Goal: Obtain resource: Download file/media

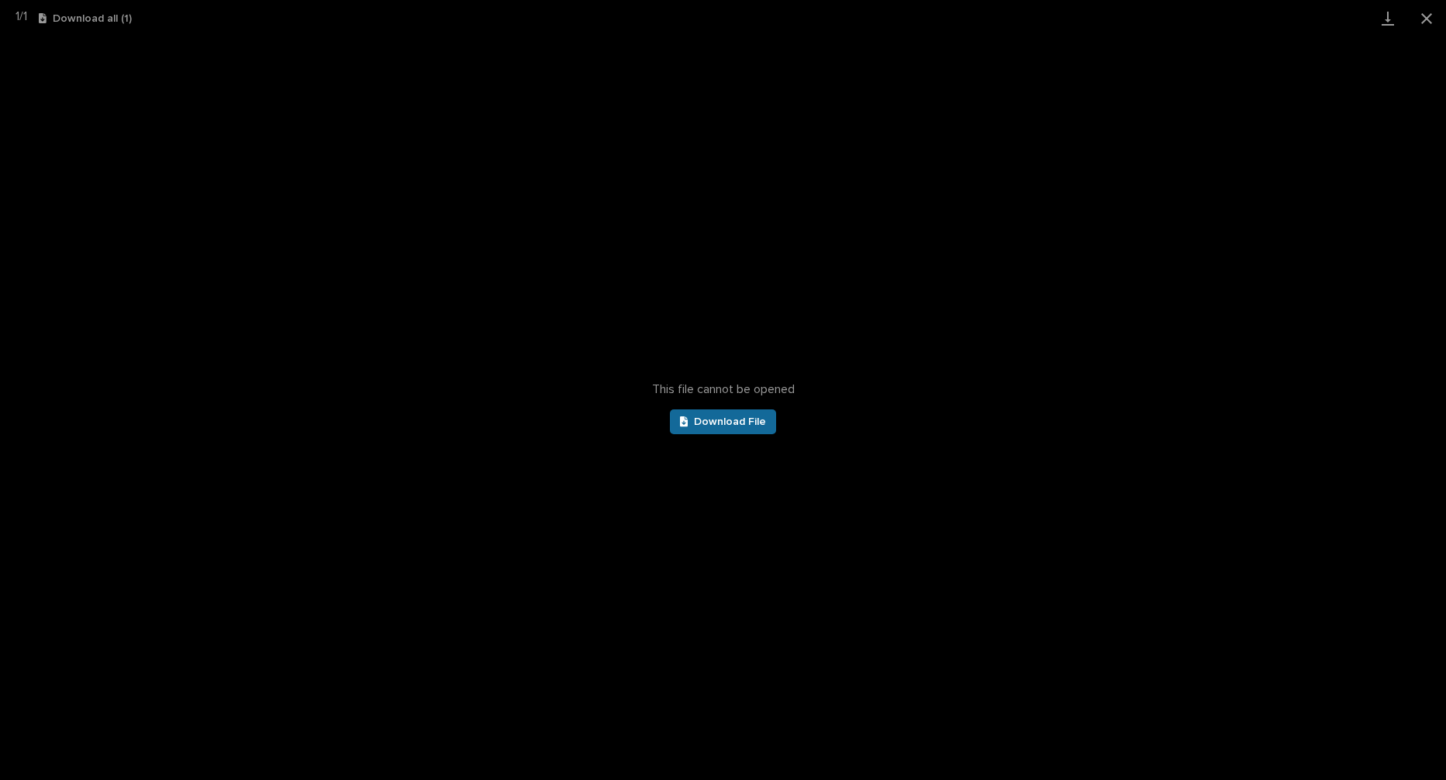
click at [722, 419] on span "Download File" at bounding box center [730, 421] width 72 height 11
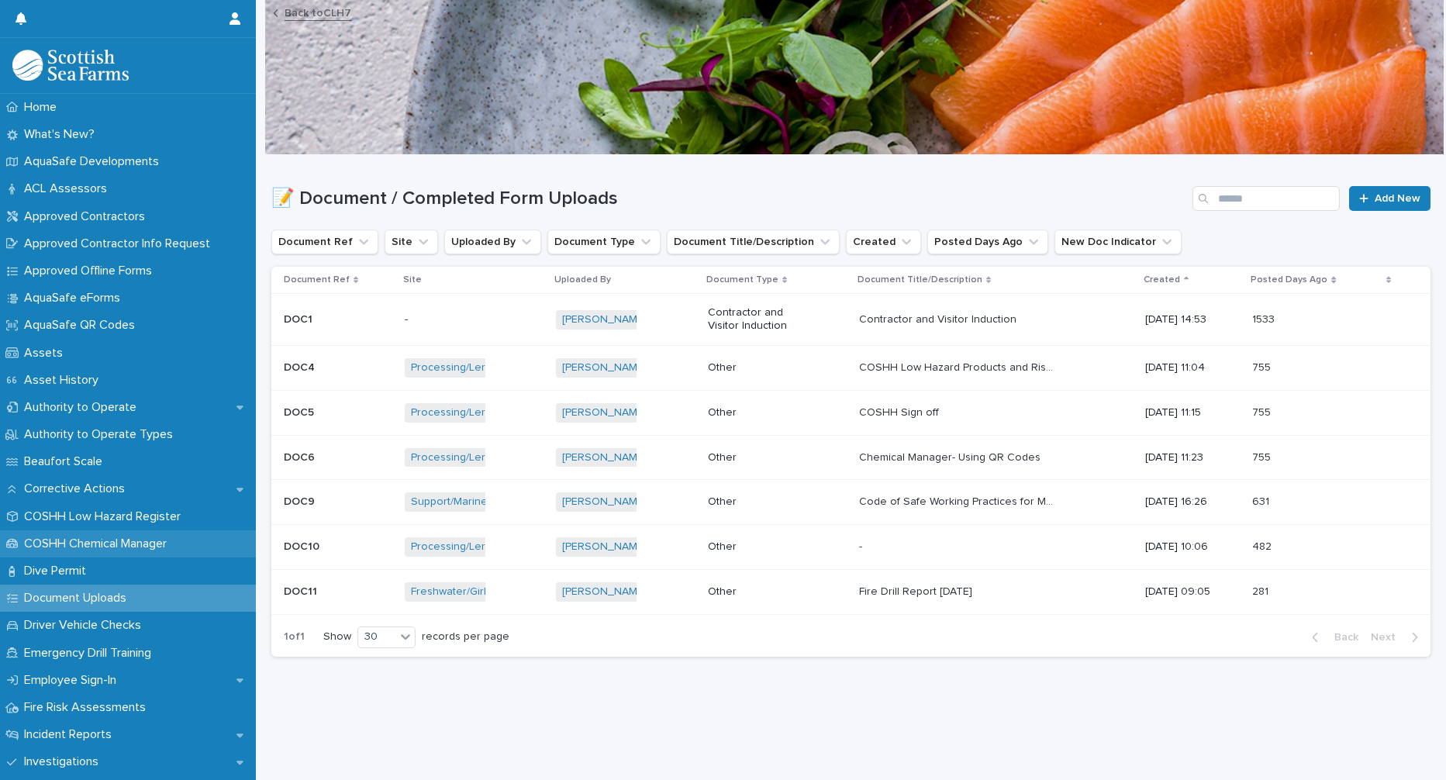
click at [126, 536] on p "COSHH Chemical Manager" at bounding box center [98, 543] width 161 height 15
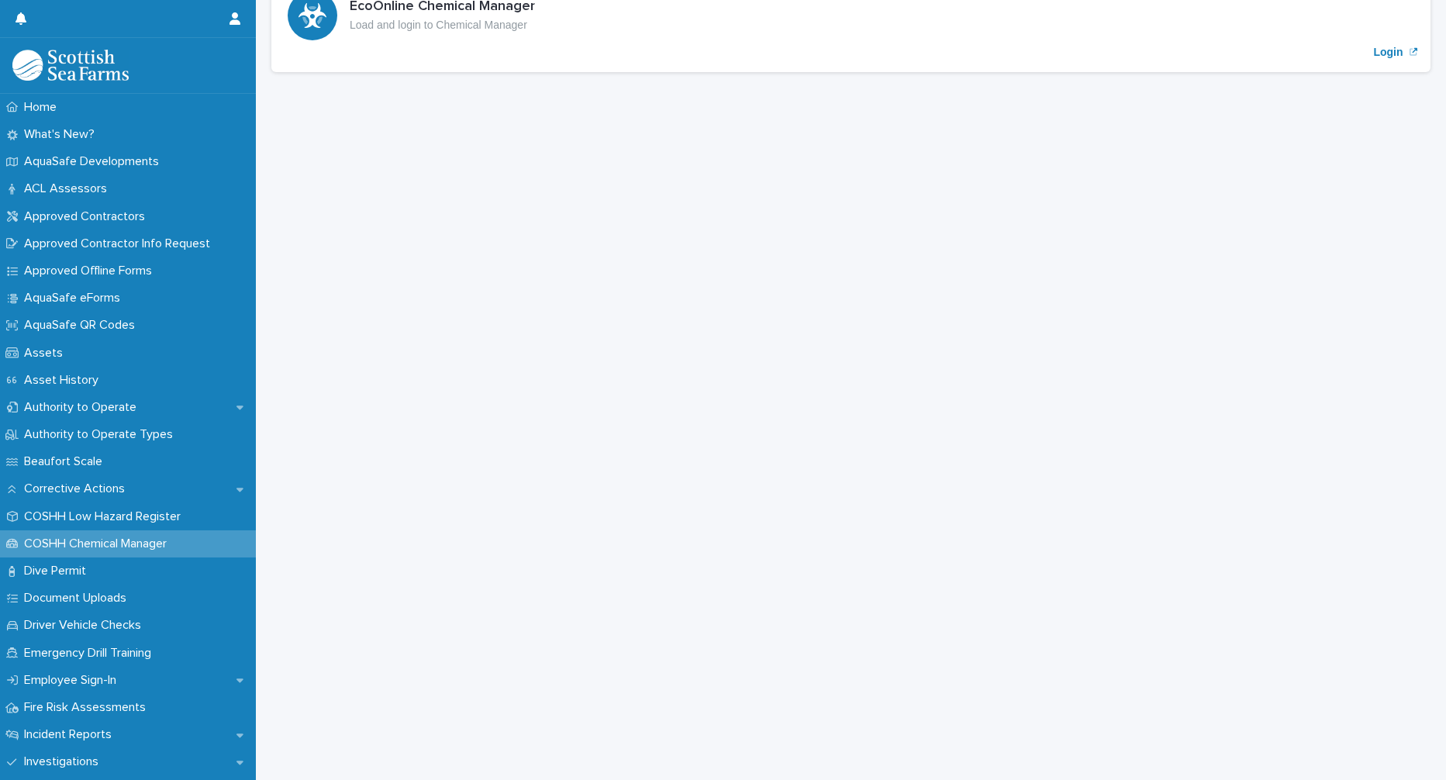
scroll to position [78, 0]
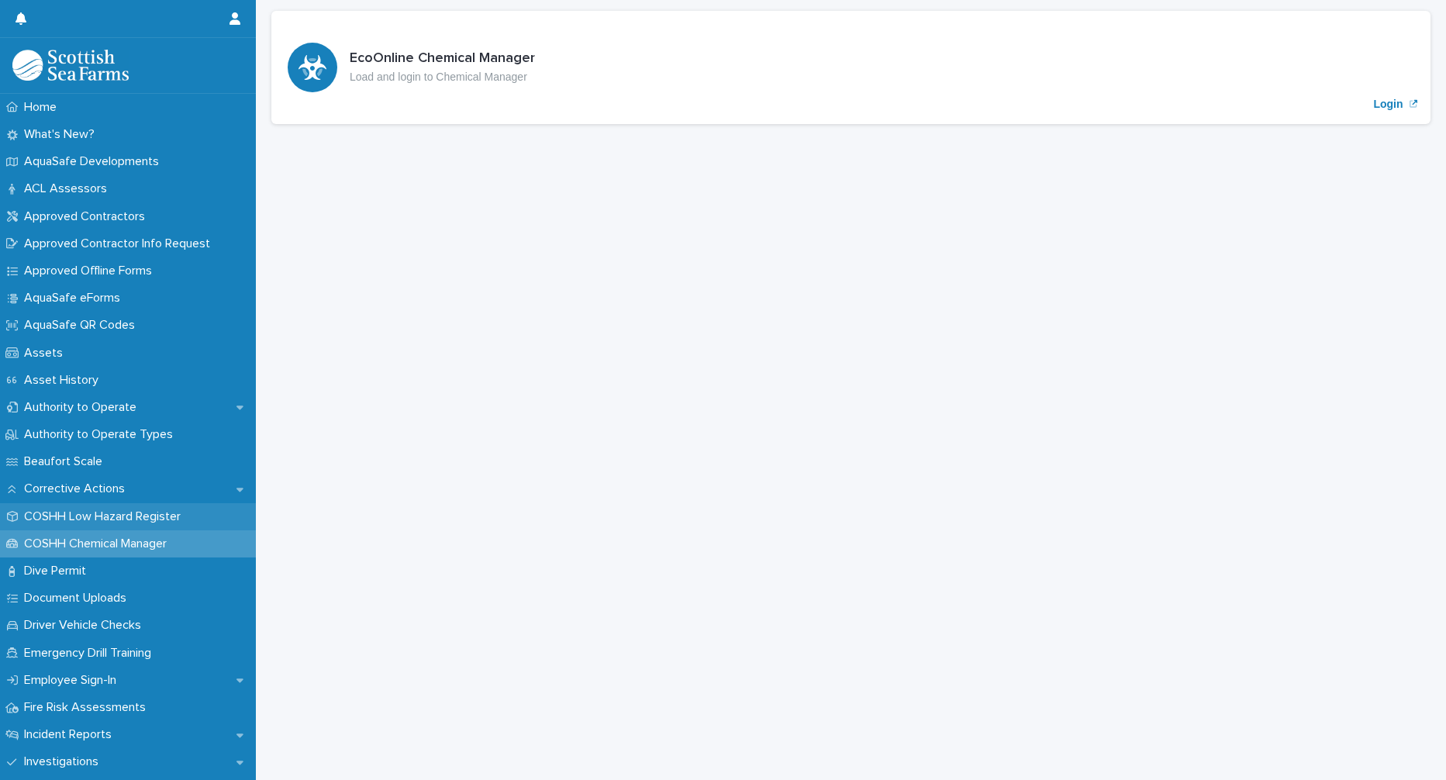
click at [123, 512] on p "COSHH Low Hazard Register" at bounding box center [105, 516] width 175 height 15
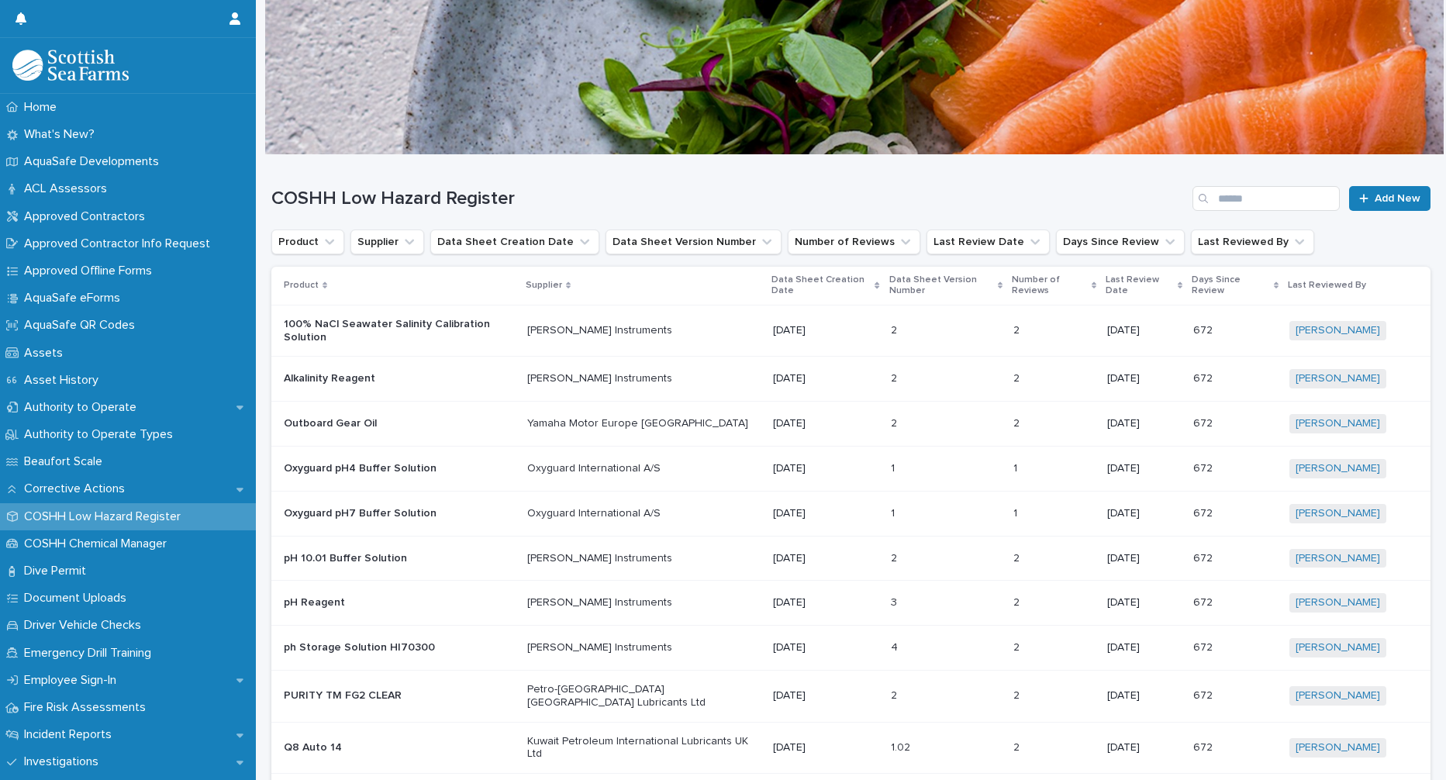
click at [364, 283] on div "Product" at bounding box center [400, 285] width 233 height 17
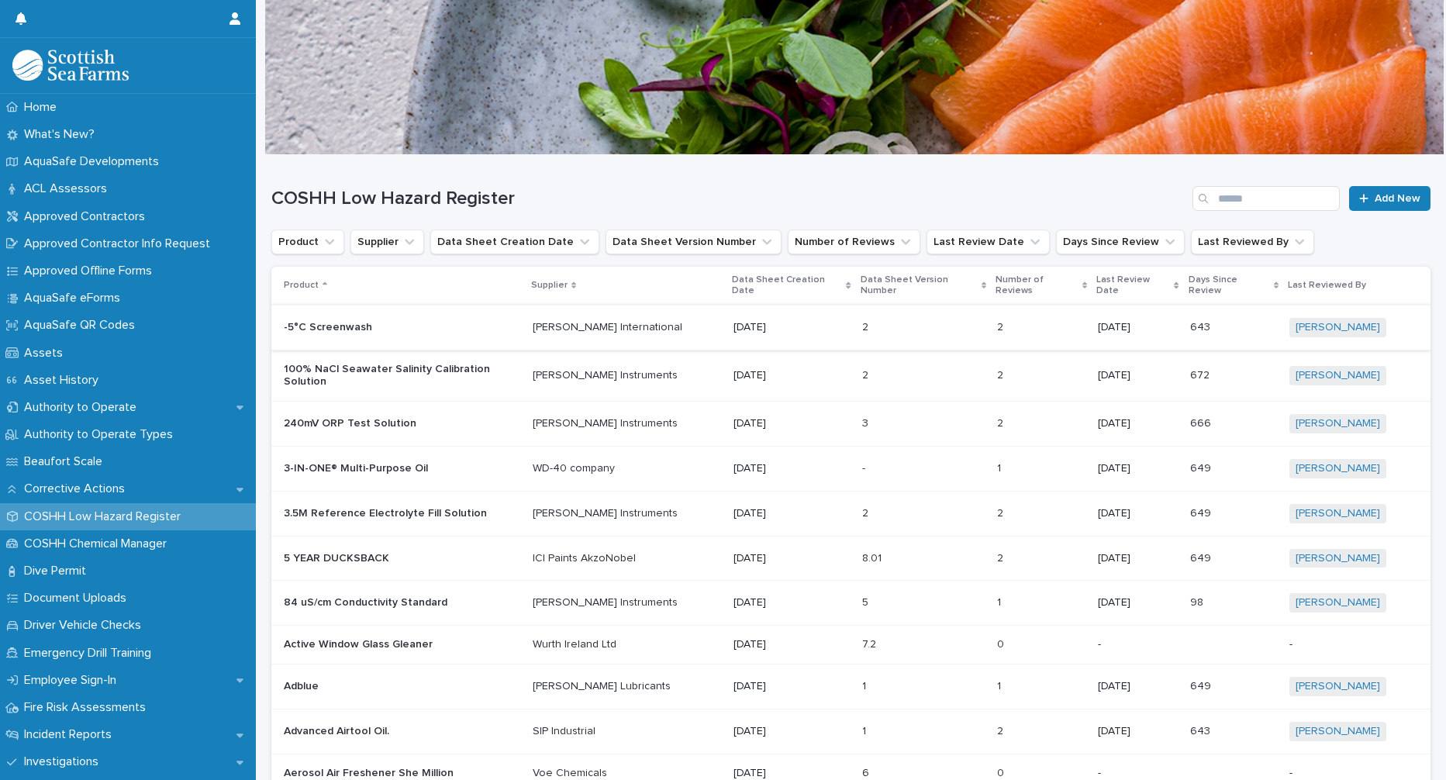
scroll to position [78, 0]
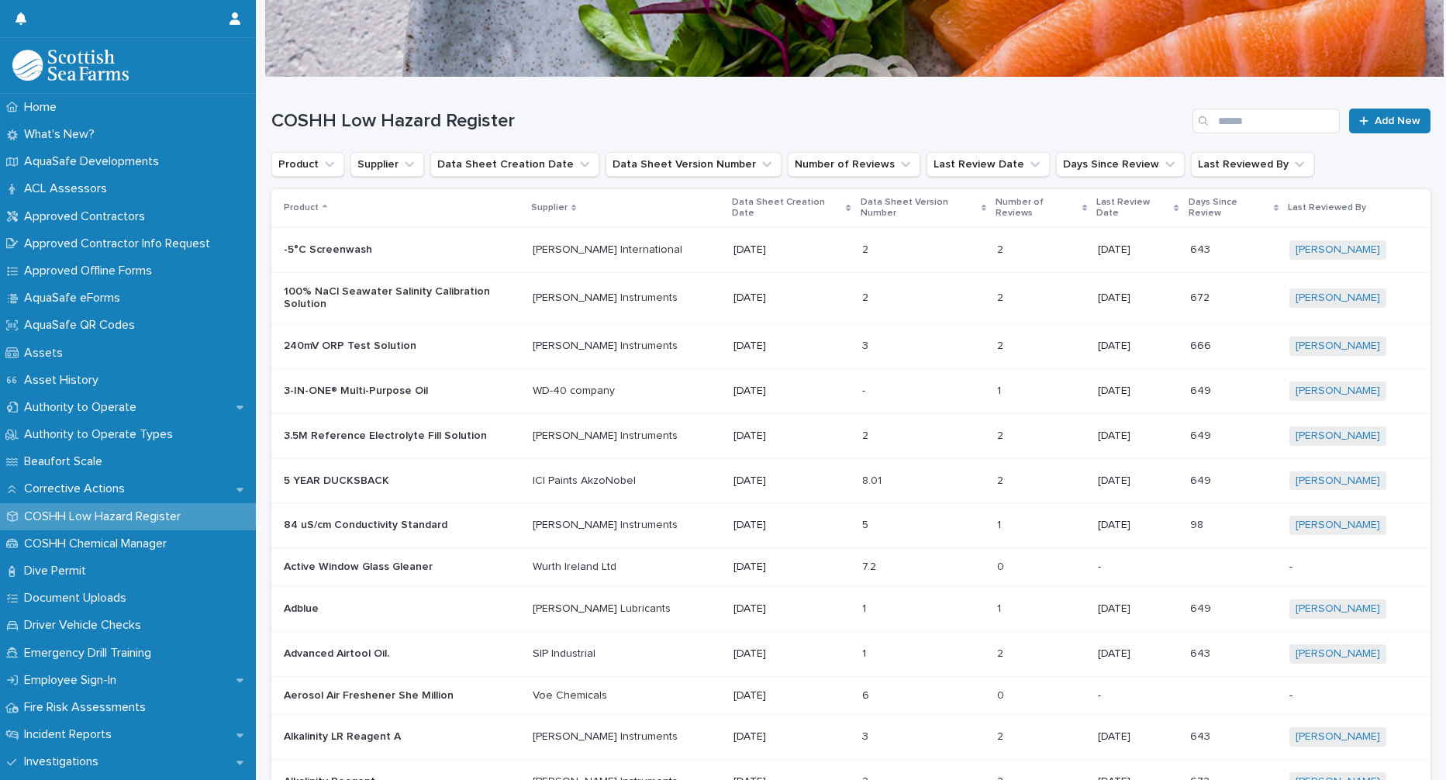
click at [308, 602] on p "Adblue" at bounding box center [402, 608] width 236 height 13
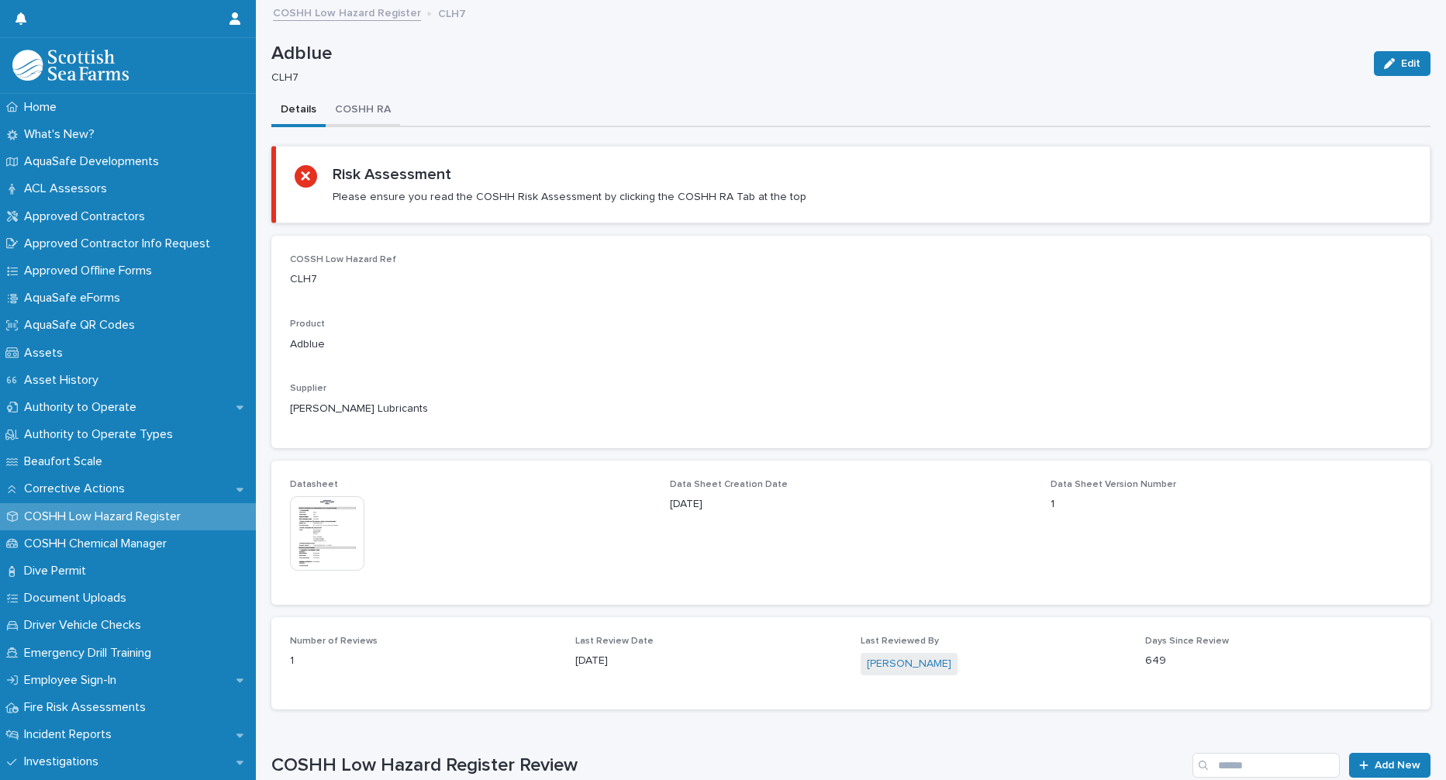
click at [371, 111] on button "COSHH RA" at bounding box center [363, 111] width 74 height 33
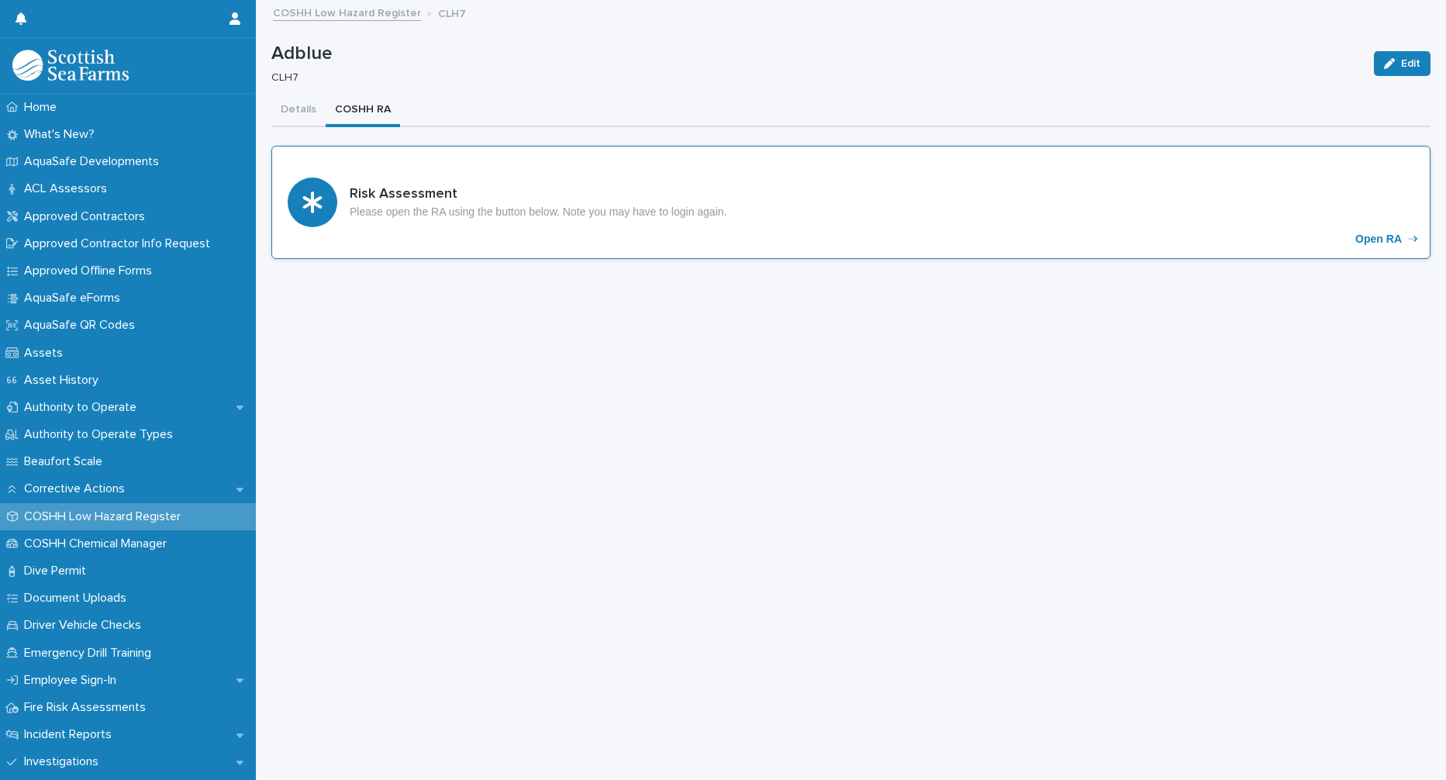
click at [1360, 238] on p "Open RA" at bounding box center [1378, 239] width 47 height 13
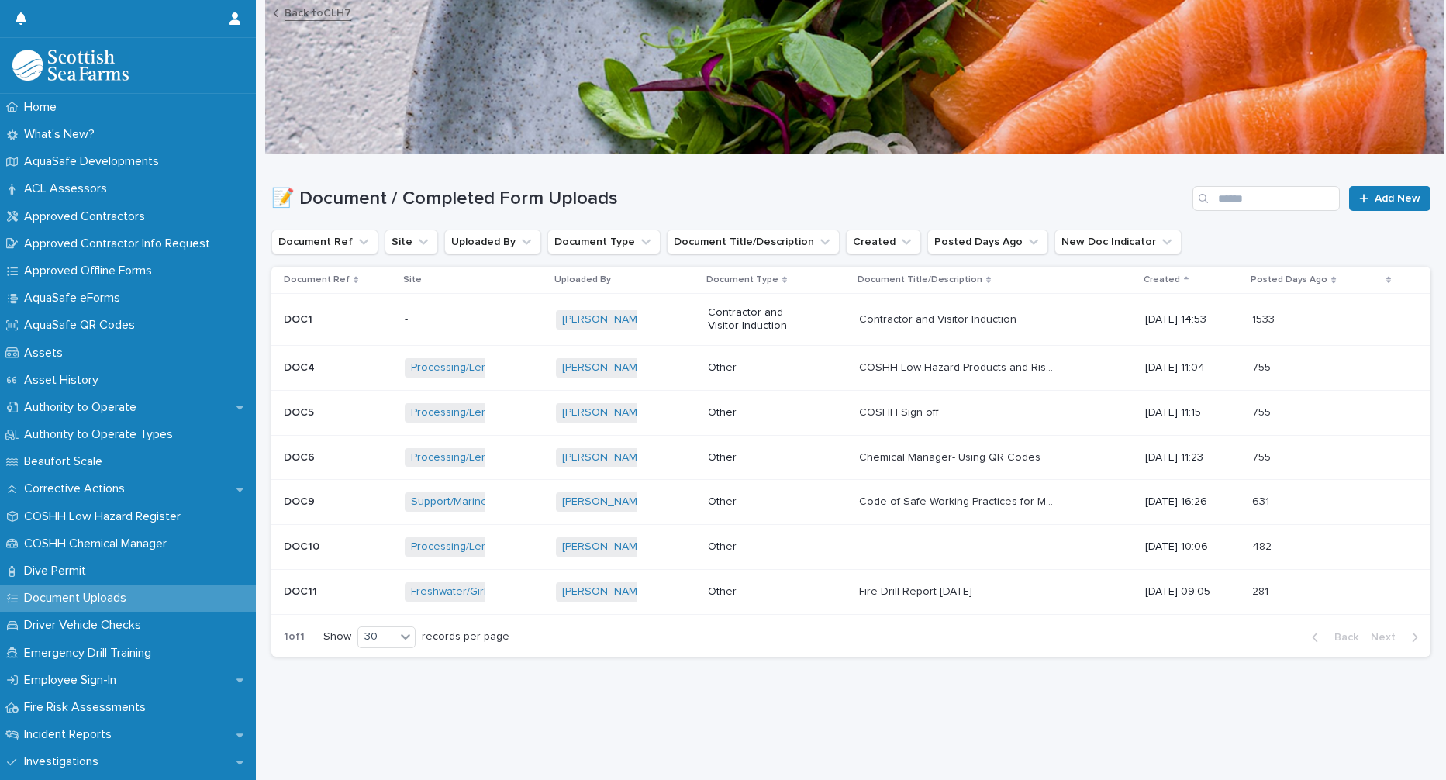
click at [905, 457] on p "Chemical Manager- Using QR Codes" at bounding box center [951, 456] width 184 height 16
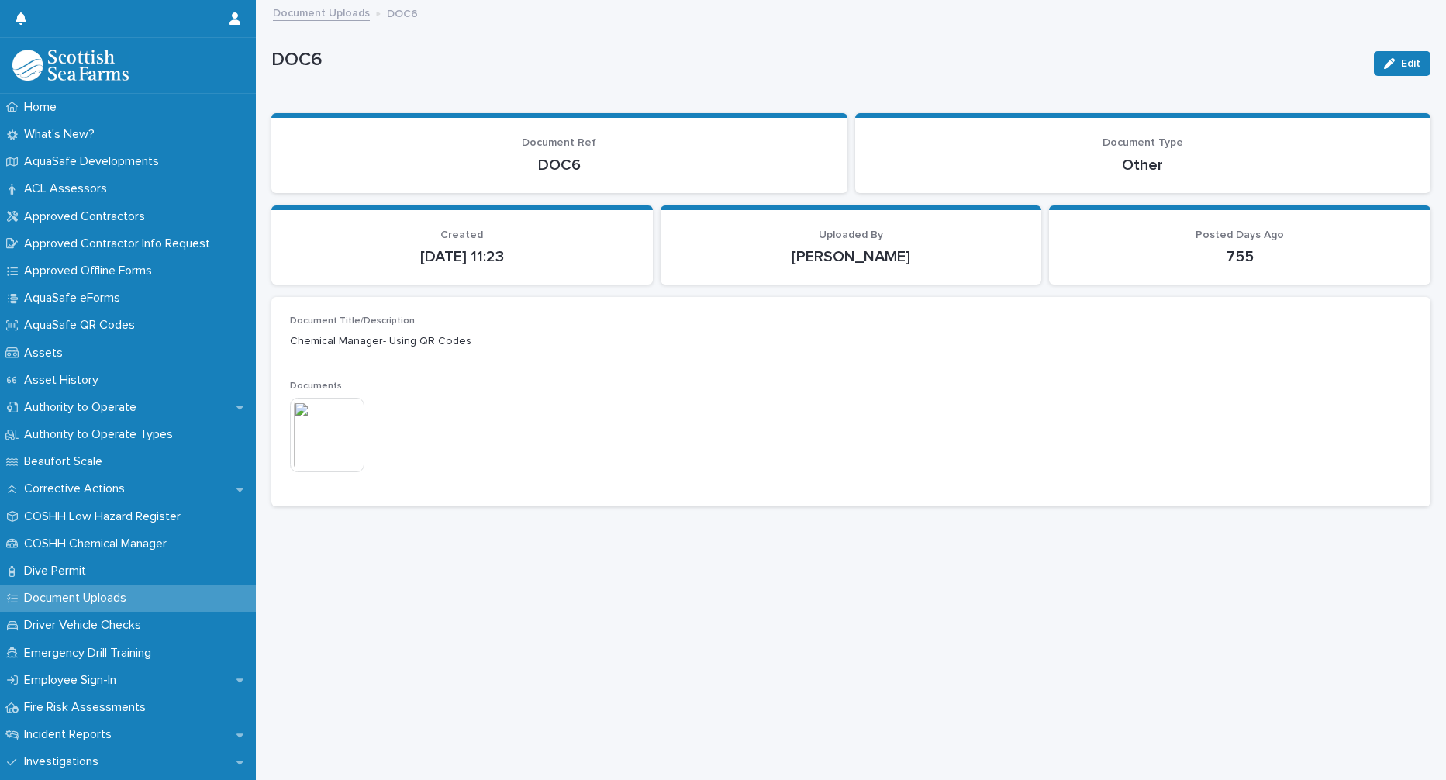
click at [330, 437] on img at bounding box center [327, 435] width 74 height 74
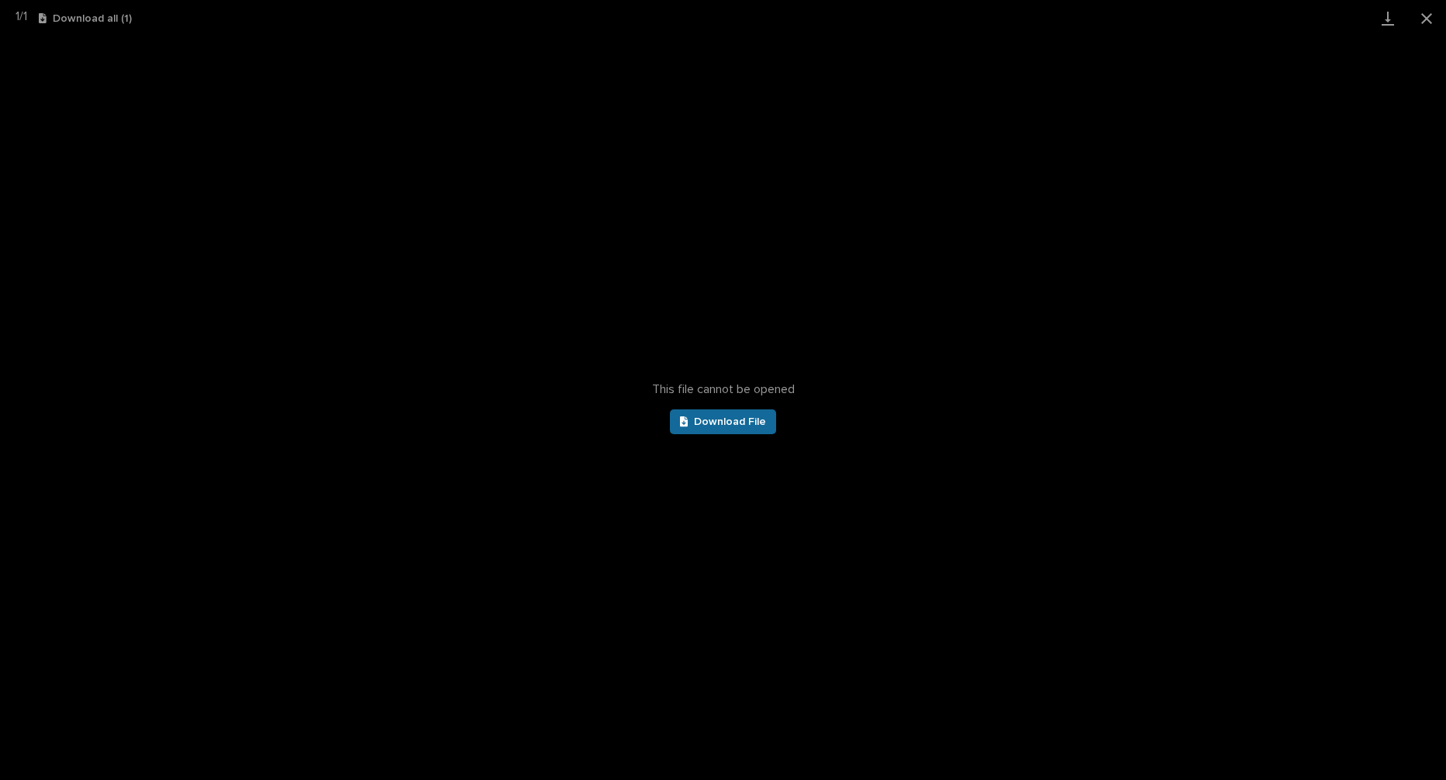
click at [695, 426] on span "Download File" at bounding box center [730, 421] width 72 height 11
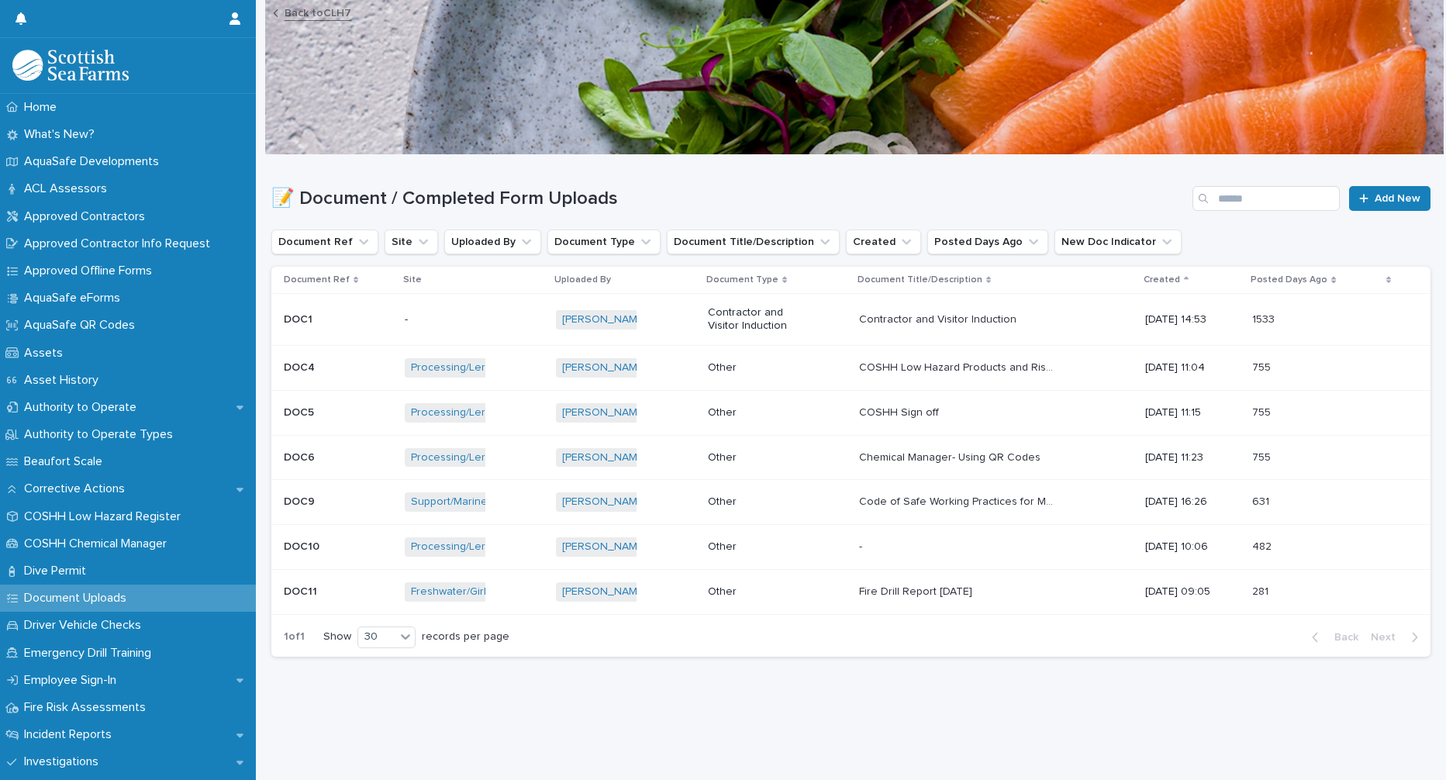
click at [939, 367] on p "COSHH Low Hazard Products and Risk Assessment" at bounding box center [957, 366] width 197 height 16
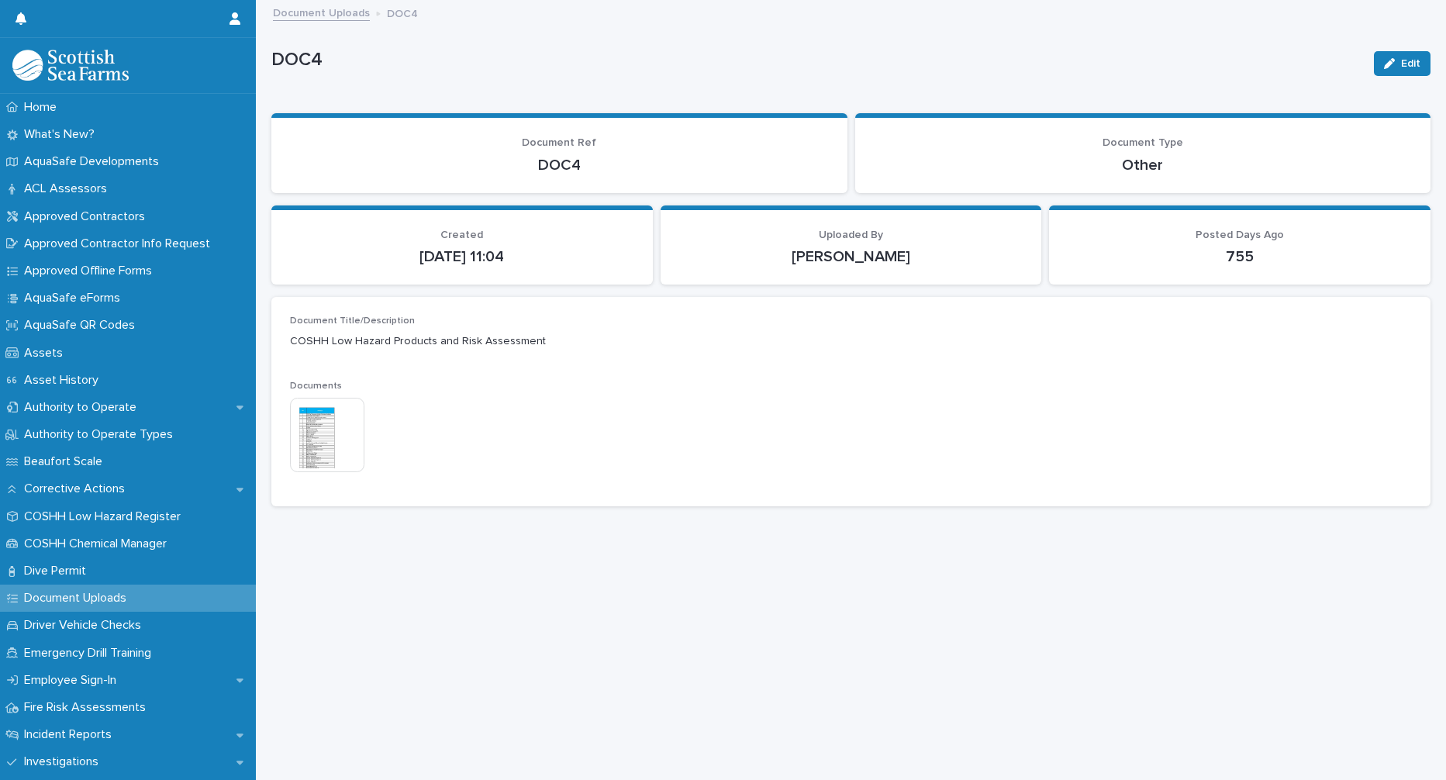
click at [322, 439] on img at bounding box center [327, 435] width 74 height 74
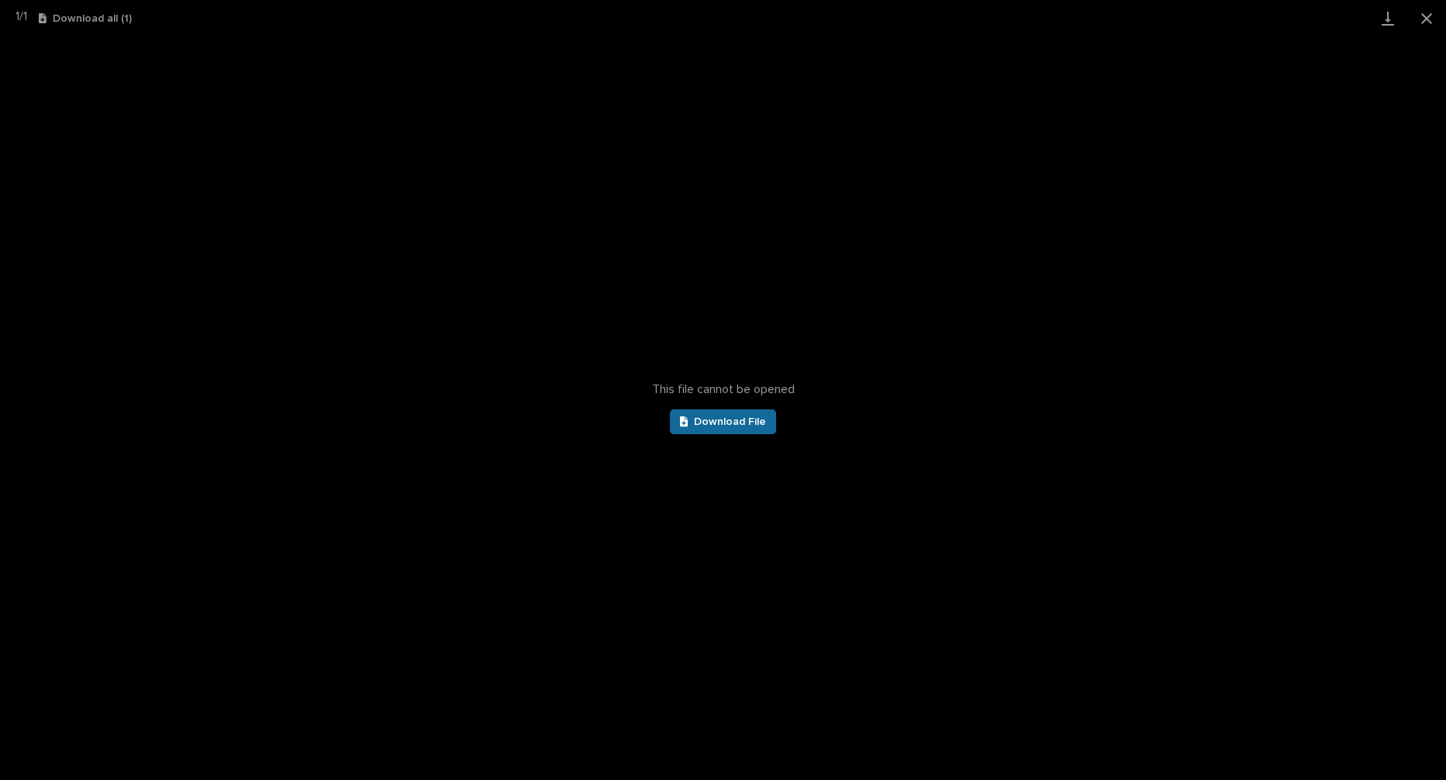
click at [725, 422] on span "Download File" at bounding box center [730, 421] width 72 height 11
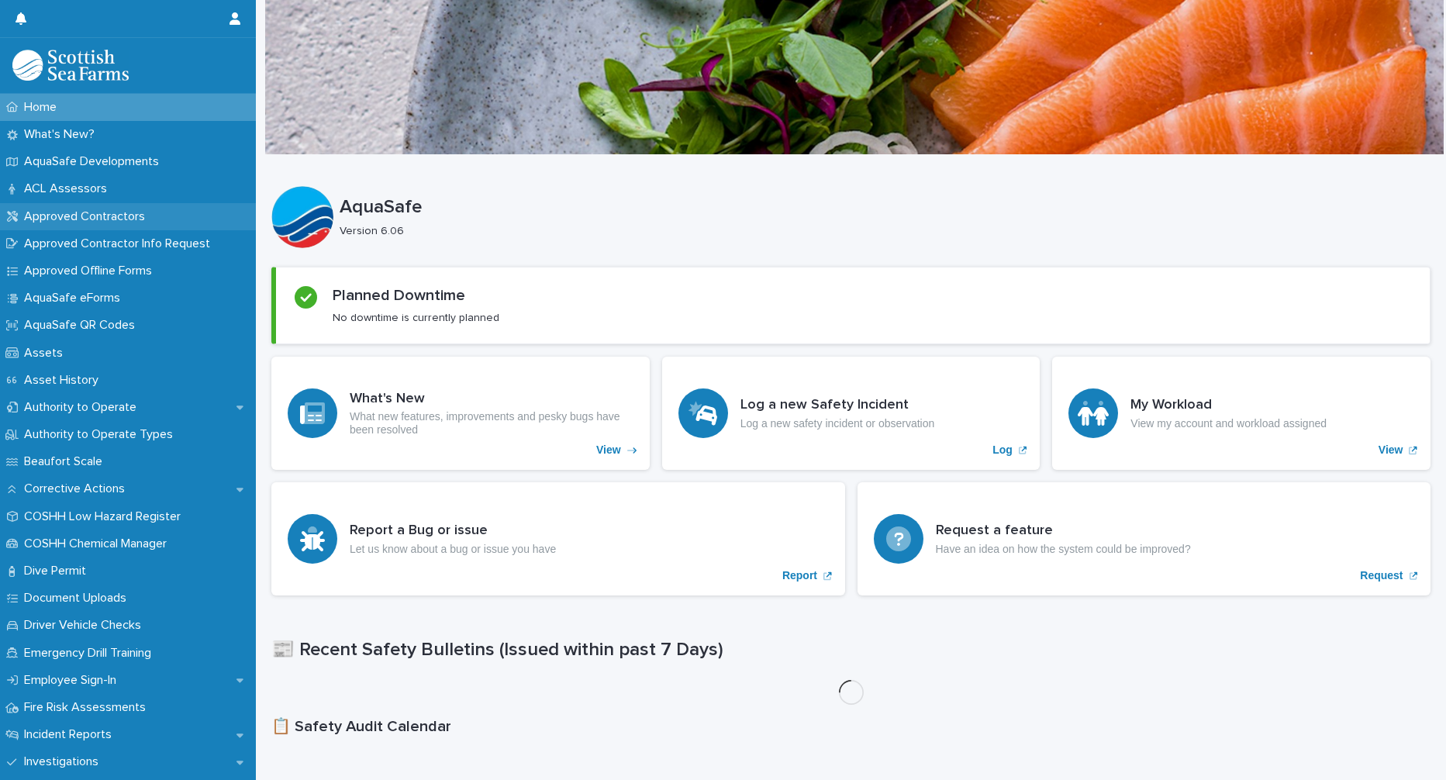
click at [103, 208] on div "Approved Contractors" at bounding box center [128, 216] width 256 height 27
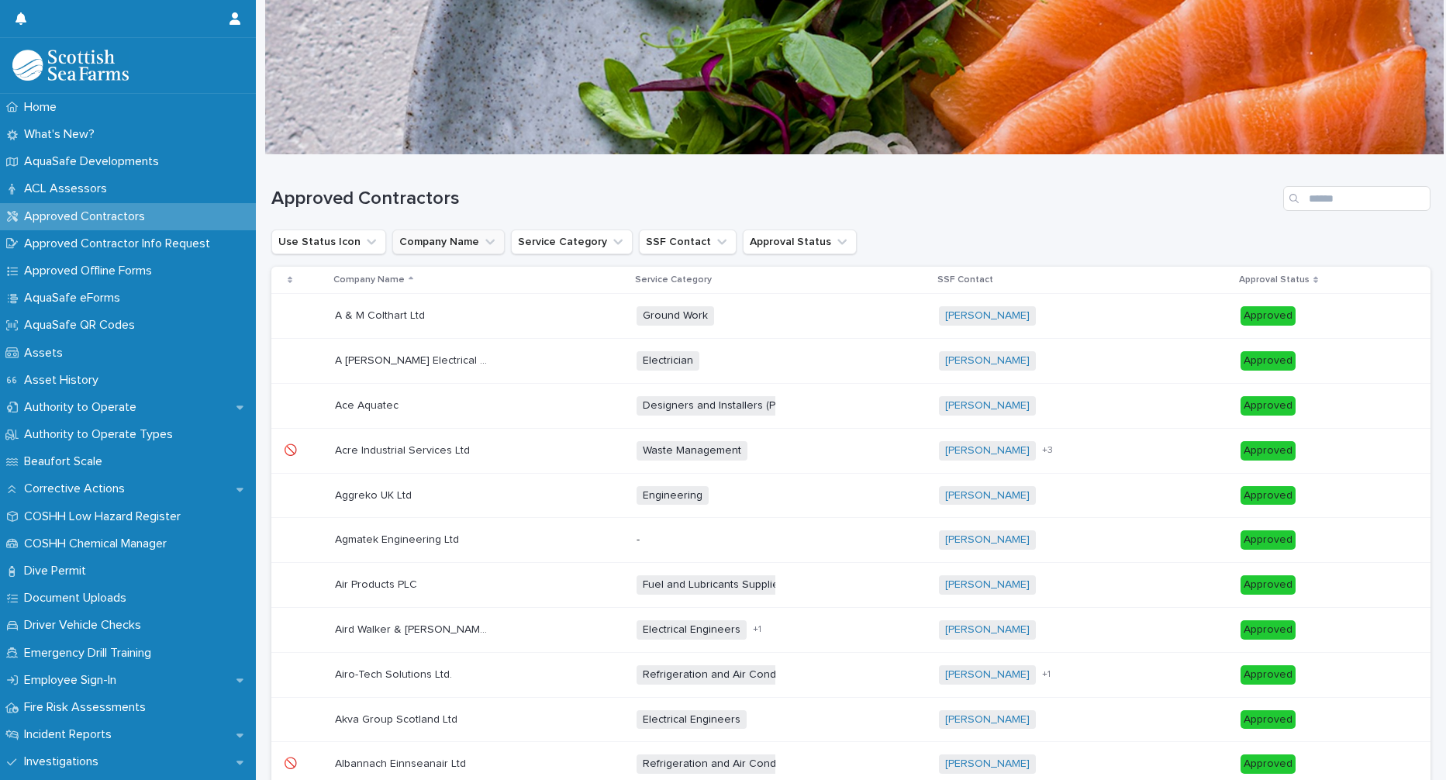
click at [431, 239] on button "Company Name" at bounding box center [448, 241] width 112 height 25
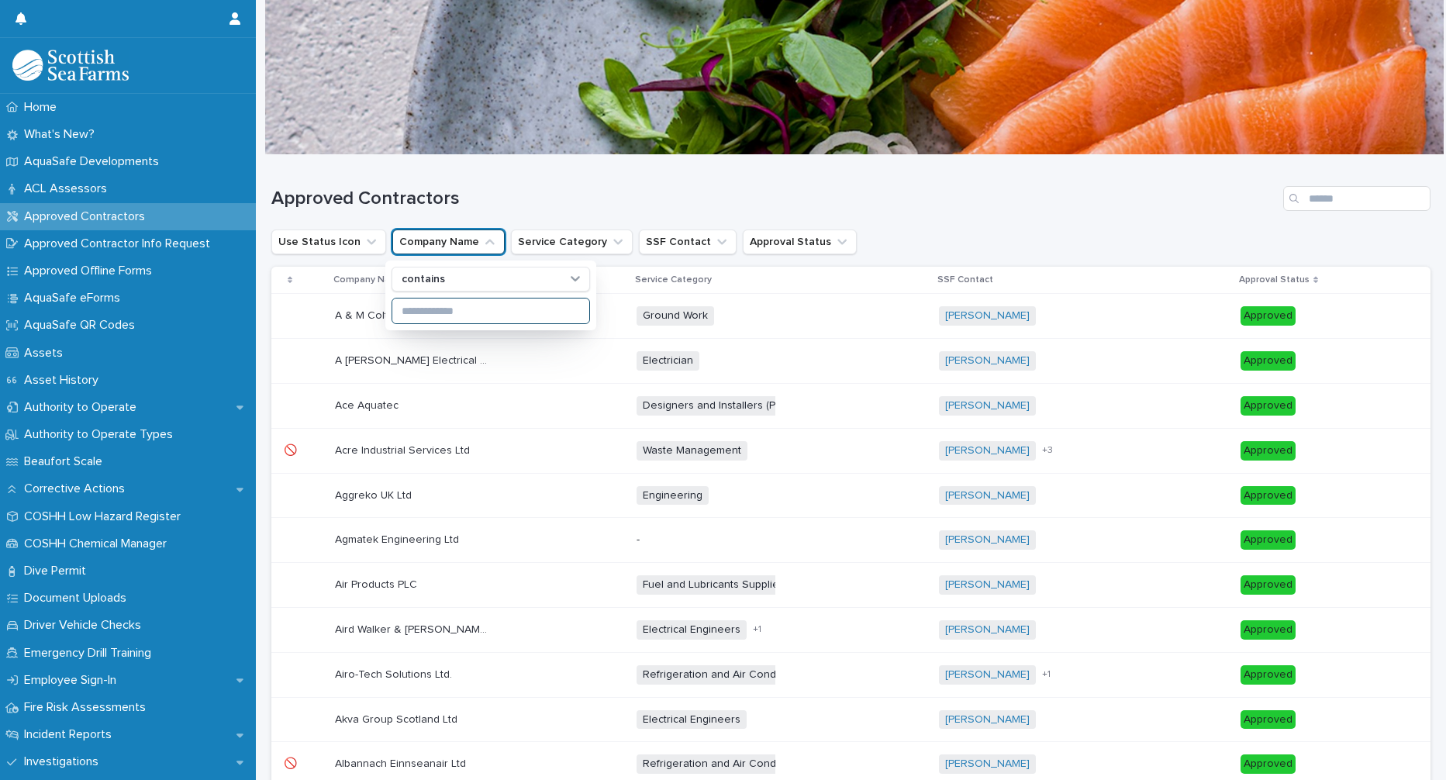
click at [434, 320] on input at bounding box center [490, 310] width 197 height 25
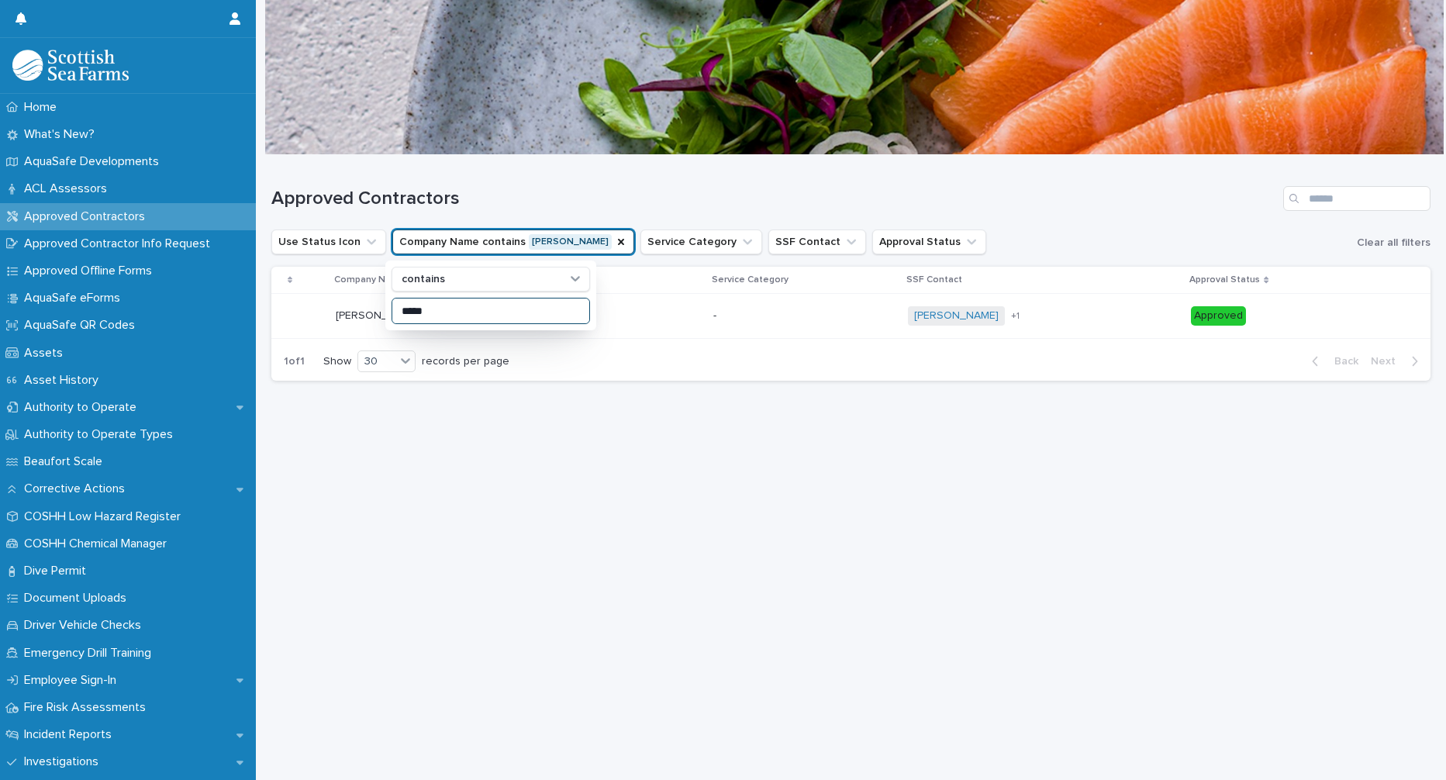
type input "*****"
click at [349, 314] on p "Cress Thermal Insulation Services Ltd" at bounding box center [415, 314] width 158 height 16
